Goal: Browse casually

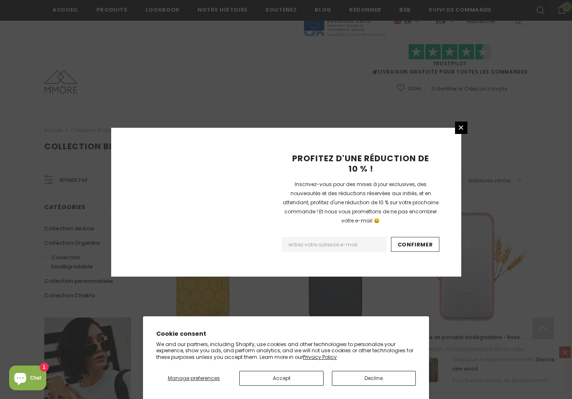
scroll to position [512, 0]
